Goal: Find specific page/section: Find specific page/section

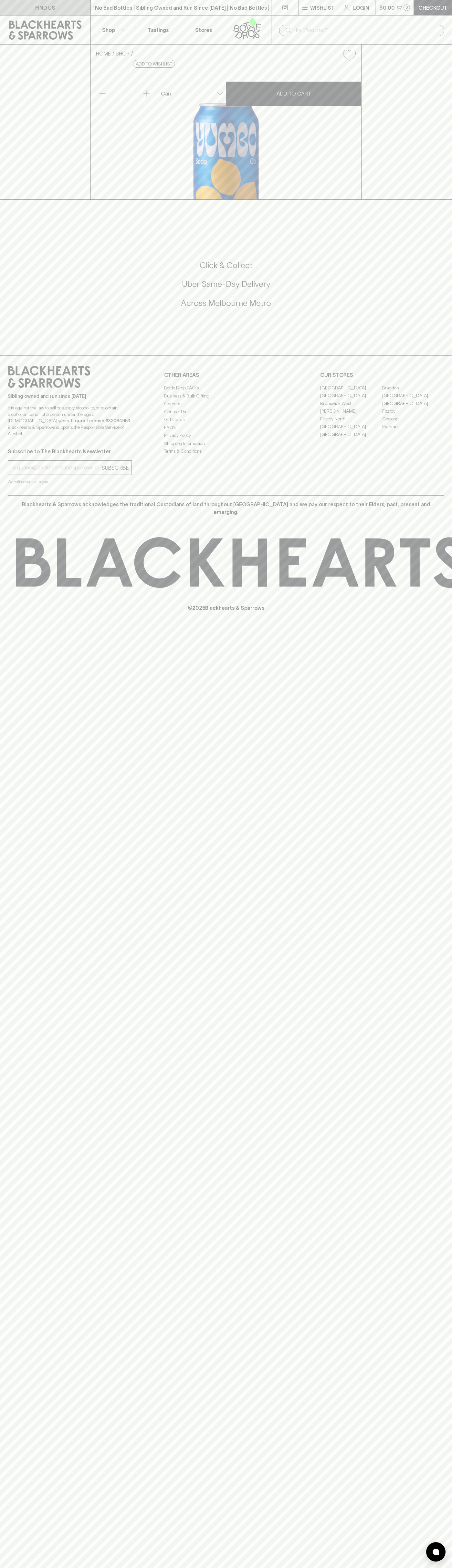
click at [83, 5] on link "FIND US" at bounding box center [45, 7] width 90 height 15
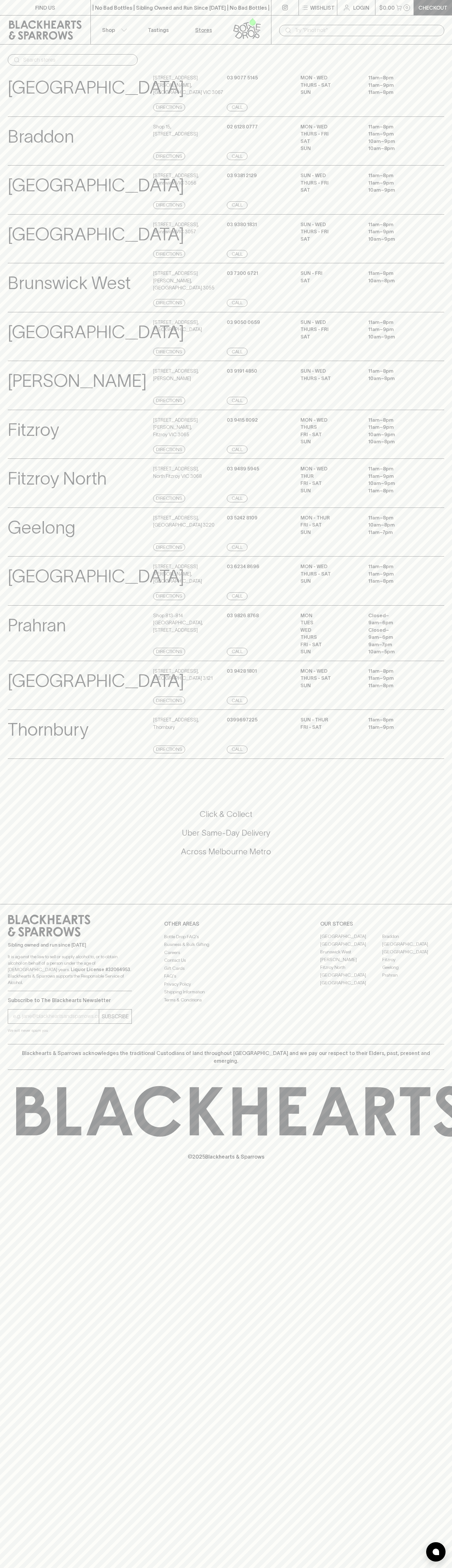
click at [157, 1567] on html "FIND US | No Bad Bottles | Sibling Owned and Run Since 2006 | No Bad Bottles | …" at bounding box center [226, 784] width 452 height 1568
click at [2, 68] on div "Abbotsford View Store Details 247 Johnston Street , Abbotsford VIC 3067 Directi…" at bounding box center [226, 92] width 452 height 49
